Goal: Transaction & Acquisition: Purchase product/service

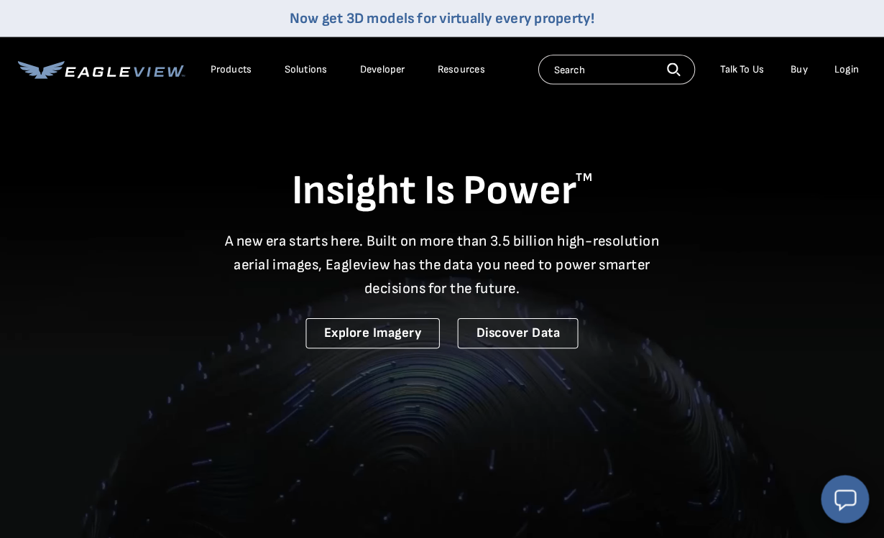
scroll to position [2, 0]
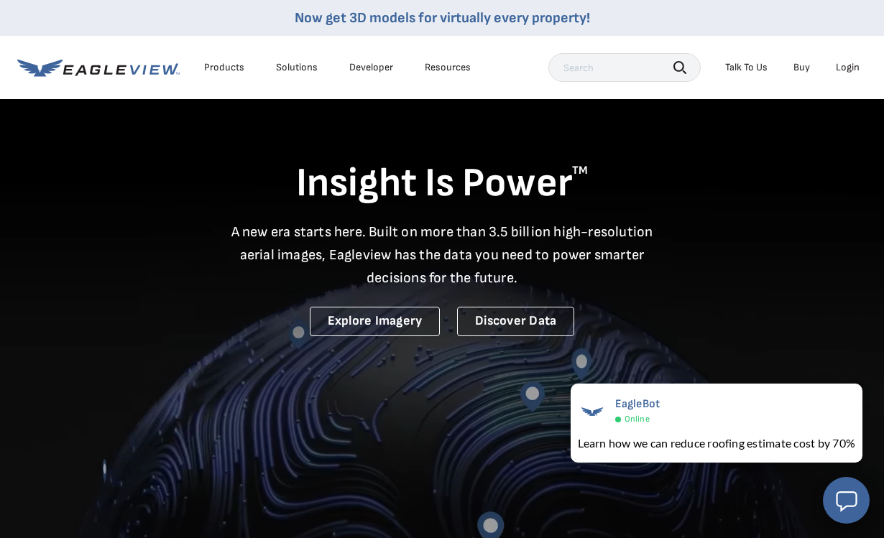
click at [841, 57] on li "Login" at bounding box center [847, 68] width 38 height 22
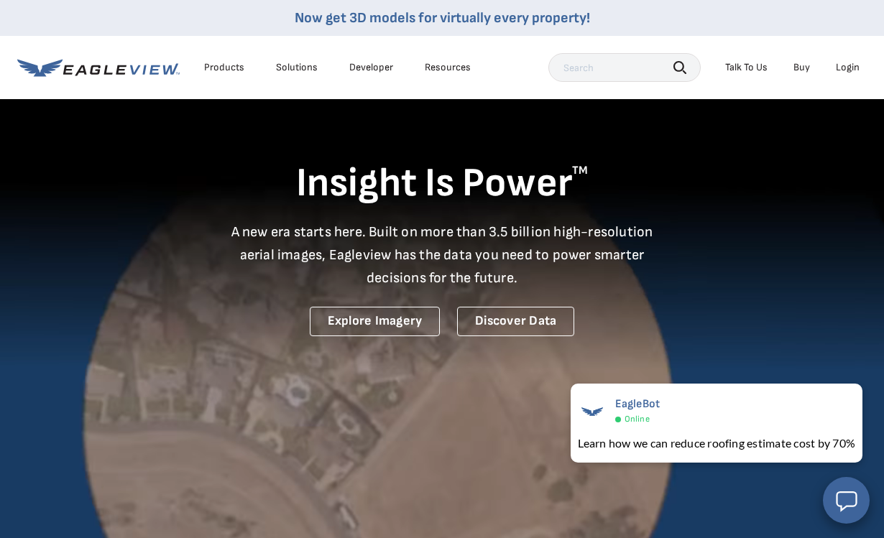
click at [855, 68] on div "Login" at bounding box center [848, 67] width 24 height 13
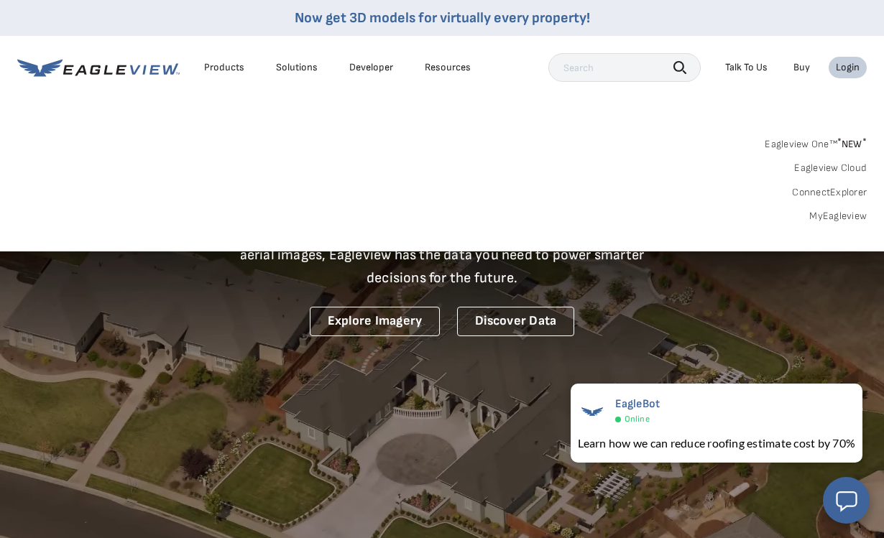
click at [838, 213] on link "MyEagleview" at bounding box center [837, 216] width 57 height 13
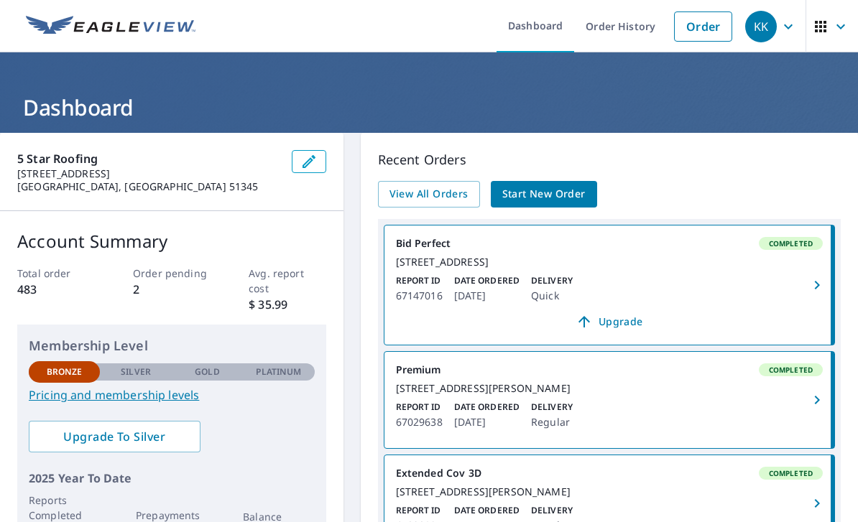
click at [540, 203] on link "Start New Order" at bounding box center [544, 194] width 106 height 27
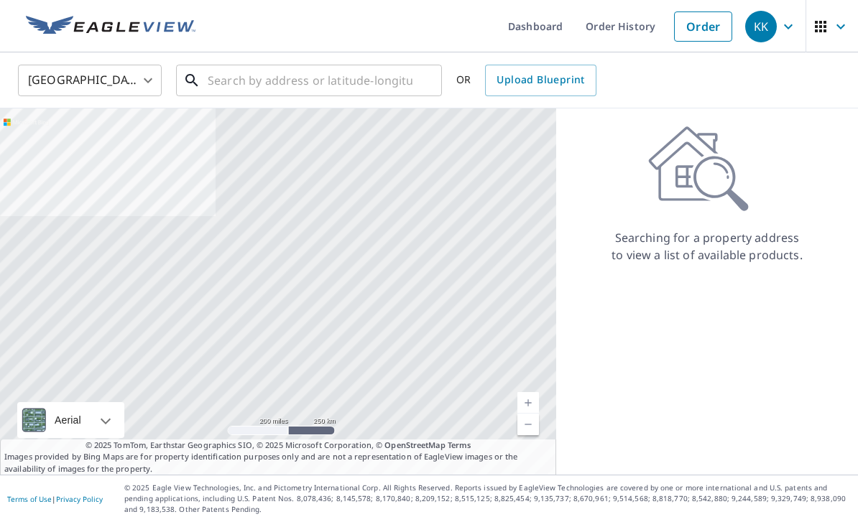
click at [220, 80] on input "text" at bounding box center [310, 80] width 205 height 40
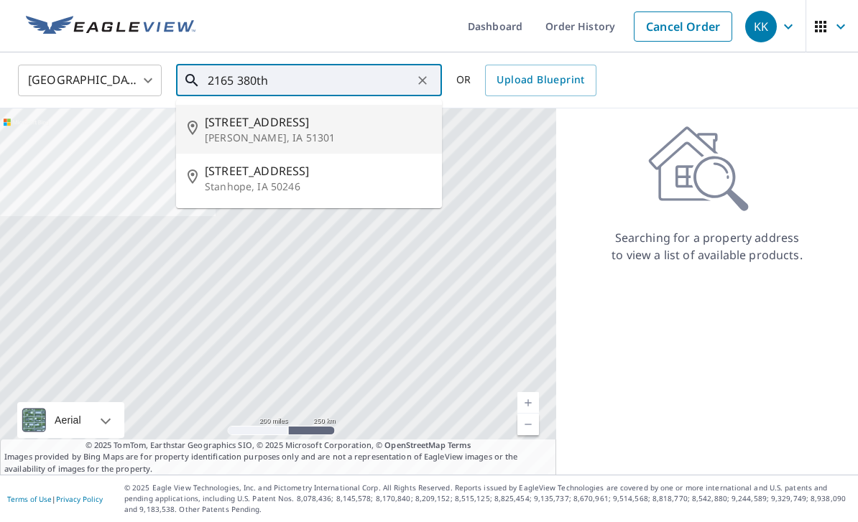
click at [264, 126] on span "[STREET_ADDRESS]" at bounding box center [318, 122] width 226 height 17
type input "[STREET_ADDRESS]"
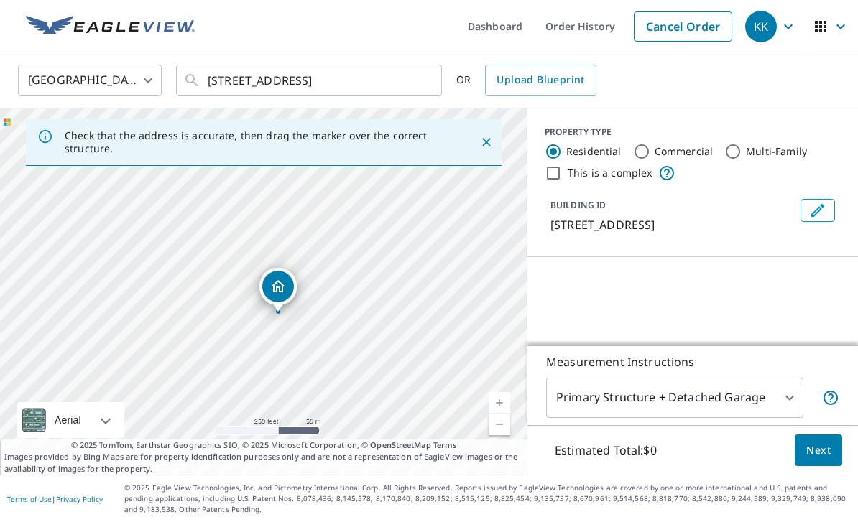
click at [507, 414] on link "Current Level 17, Zoom In" at bounding box center [500, 403] width 22 height 22
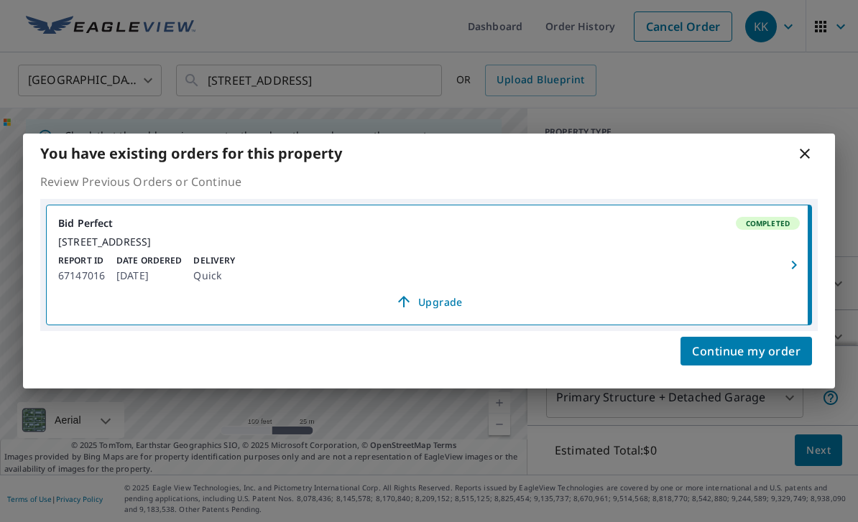
click at [807, 148] on icon at bounding box center [804, 153] width 17 height 17
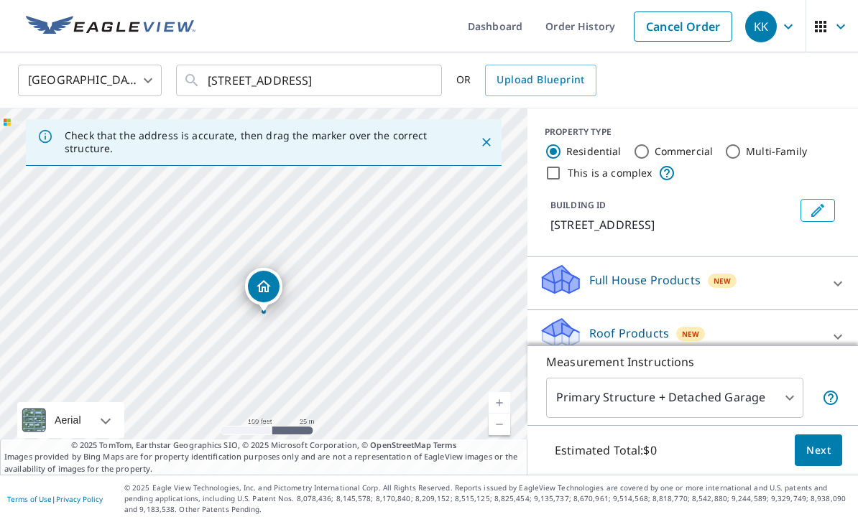
click at [501, 414] on link "Current Level 18, Zoom In" at bounding box center [500, 403] width 22 height 22
click at [505, 414] on link "Current Level 19, Zoom In" at bounding box center [500, 403] width 22 height 22
click at [504, 414] on link "Current Level 20, Zoom In Disabled" at bounding box center [500, 403] width 22 height 22
click at [505, 414] on link "Current Level 20, Zoom In Disabled" at bounding box center [500, 403] width 22 height 22
click at [497, 436] on div "[STREET_ADDRESS]" at bounding box center [263, 291] width 527 height 366
